Goal: Information Seeking & Learning: Learn about a topic

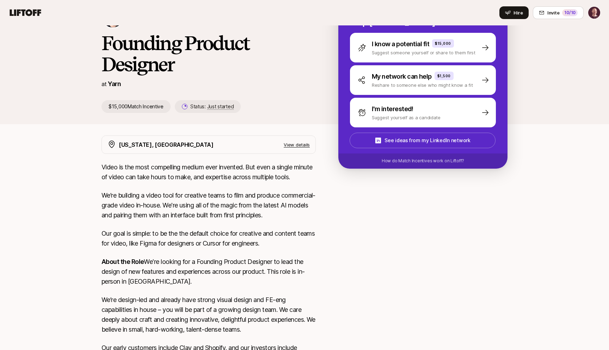
scroll to position [106, 0]
click at [302, 144] on p "View details" at bounding box center [297, 144] width 26 height 7
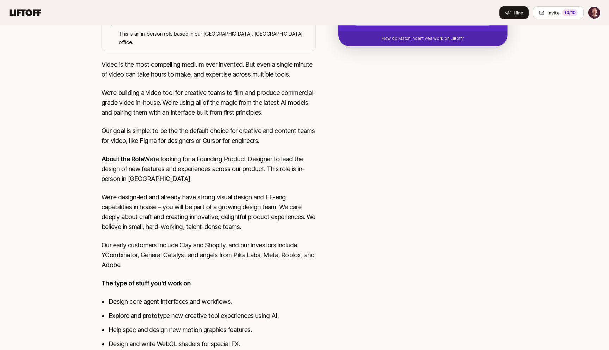
scroll to position [288, 0]
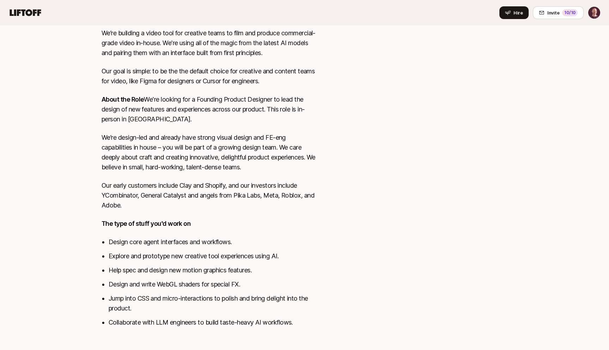
click at [128, 251] on li "Explore and prototype new creative tool experiences using AI." at bounding box center [212, 256] width 207 height 10
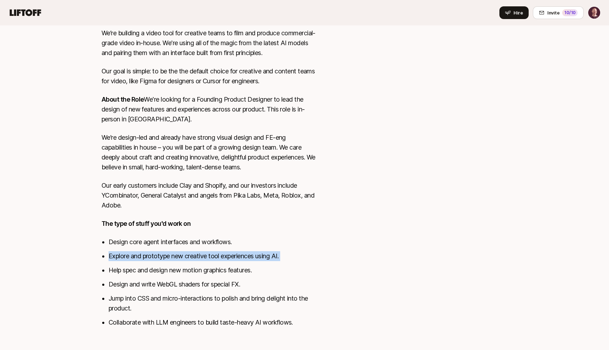
click at [128, 251] on li "Explore and prototype new creative tool experiences using AI." at bounding box center [212, 256] width 207 height 10
click at [159, 251] on li "Explore and prototype new creative tool experiences using AI." at bounding box center [212, 256] width 207 height 10
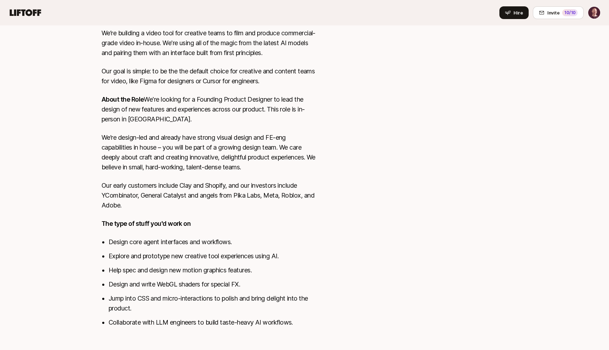
click at [165, 265] on li "Help spec and design new motion graphics features." at bounding box center [212, 270] width 207 height 10
click at [149, 282] on ul "Design core agent interfaces and workflows. Explore and prototype new creative …" at bounding box center [212, 282] width 207 height 90
click at [145, 279] on li "Design and write WebGL shaders for special FX." at bounding box center [212, 284] width 207 height 10
click at [165, 266] on li "Help spec and design new motion graphics features." at bounding box center [212, 270] width 207 height 10
click at [161, 279] on li "Design and write WebGL shaders for special FX." at bounding box center [212, 284] width 207 height 10
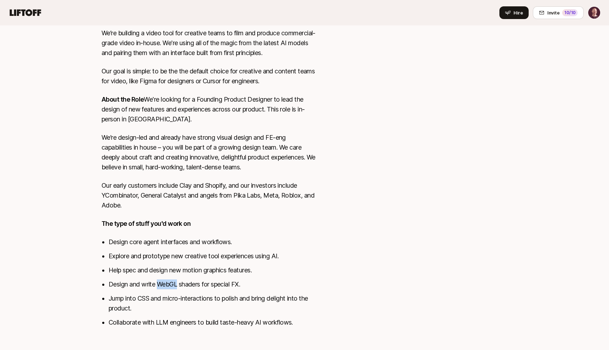
click at [161, 279] on li "Design and write WebGL shaders for special FX." at bounding box center [212, 284] width 207 height 10
click at [160, 293] on li "Jump into CSS and micro-interactions to polish and bring delight into the produ…" at bounding box center [212, 303] width 207 height 20
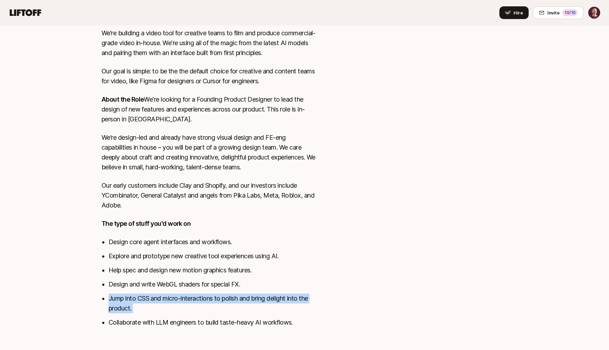
click at [160, 293] on li "Jump into CSS and micro-interactions to polish and bring delight into the produ…" at bounding box center [212, 303] width 207 height 20
click at [152, 300] on li "Jump into CSS and micro-interactions to polish and bring delight into the produ…" at bounding box center [212, 303] width 207 height 20
click at [157, 317] on li "Collaborate with LLM engineers to build taste-heavy AI workflows." at bounding box center [212, 322] width 207 height 10
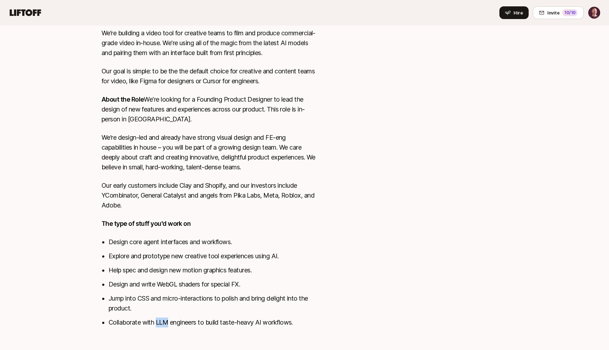
click at [157, 317] on li "Collaborate with LLM engineers to build taste-heavy AI workflows." at bounding box center [212, 322] width 207 height 10
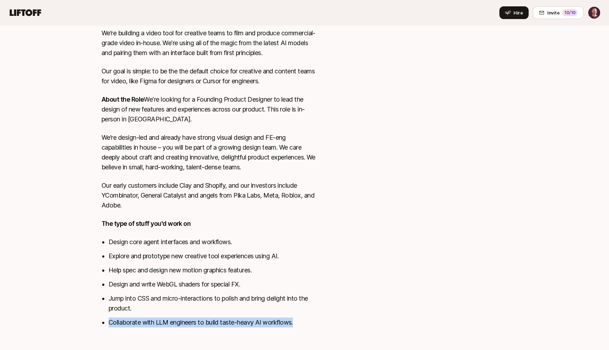
click at [157, 317] on li "Collaborate with LLM engineers to build taste-heavy AI workflows." at bounding box center [212, 322] width 207 height 10
click at [148, 324] on div "Video is the most compelling medium ever invented. But even a single minute of …" at bounding box center [208, 167] width 214 height 335
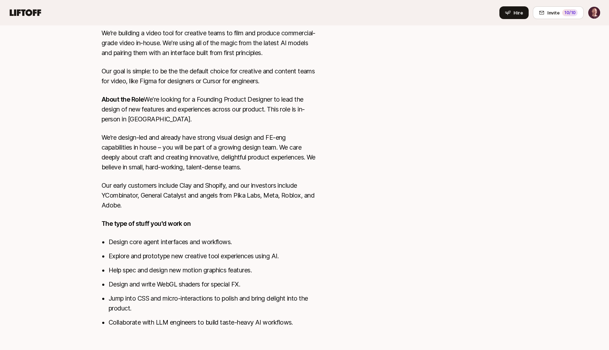
click at [154, 317] on li "Collaborate with LLM engineers to build taste-heavy AI workflows." at bounding box center [212, 322] width 207 height 10
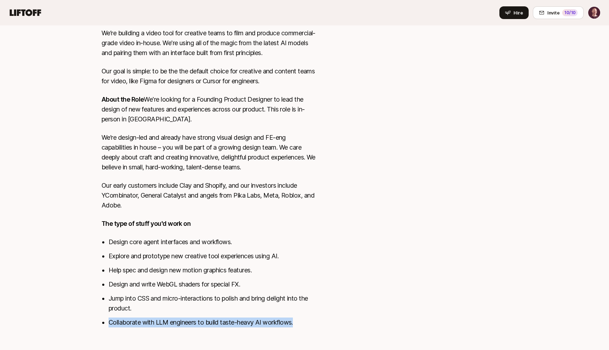
click at [154, 317] on li "Collaborate with LLM engineers to build taste-heavy AI workflows." at bounding box center [212, 322] width 207 height 10
click at [153, 318] on li "Collaborate with LLM engineers to build taste-heavy AI workflows." at bounding box center [212, 322] width 207 height 10
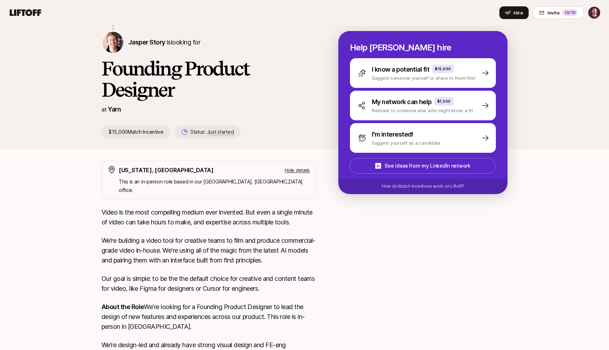
scroll to position [0, 0]
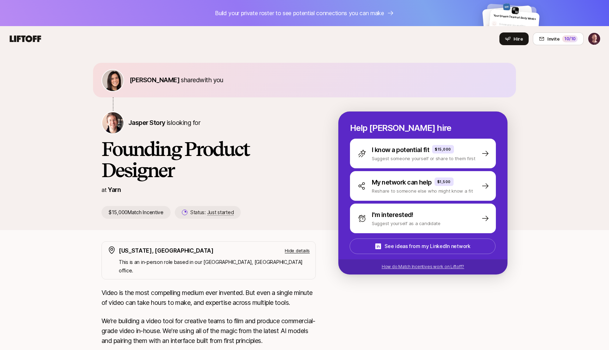
click at [427, 269] on p "How do Match Incentives work on Liftoff?" at bounding box center [423, 266] width 82 height 6
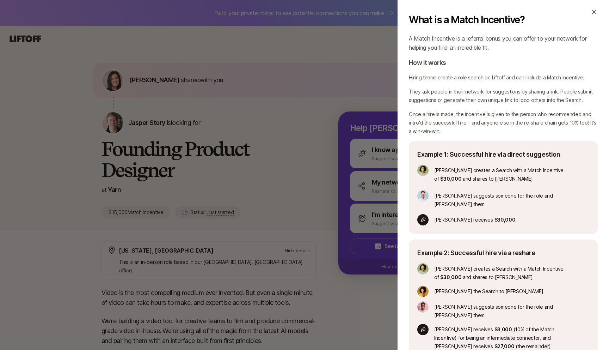
click at [593, 9] on icon at bounding box center [594, 11] width 7 height 7
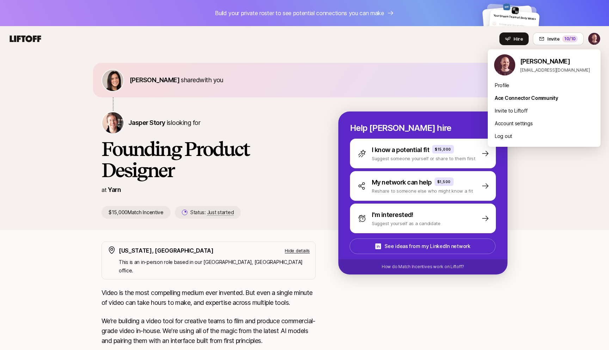
click at [592, 37] on html "Build your private roster to see potential connections you can make Your Dream …" at bounding box center [304, 175] width 609 height 350
click at [320, 76] on html "Build your private roster to see potential connections you can make Your Dream …" at bounding box center [304, 175] width 609 height 350
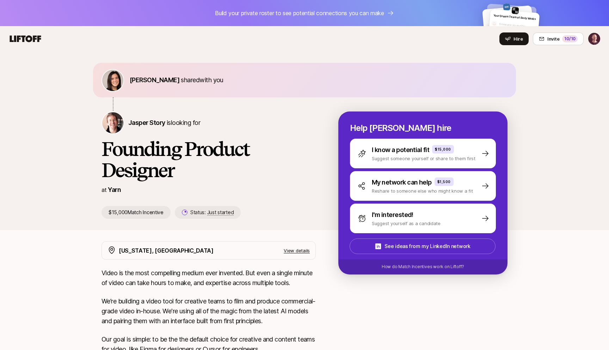
scroll to position [111, 0]
